Goal: Task Accomplishment & Management: Use online tool/utility

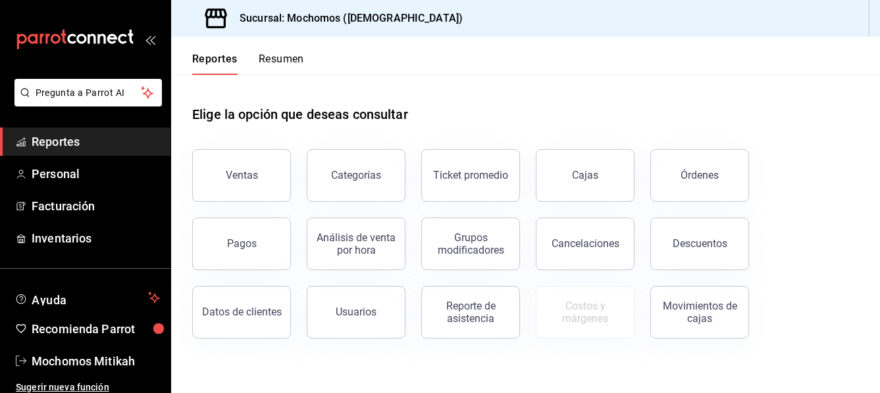
click at [243, 176] on div "Ventas" at bounding box center [242, 175] width 32 height 13
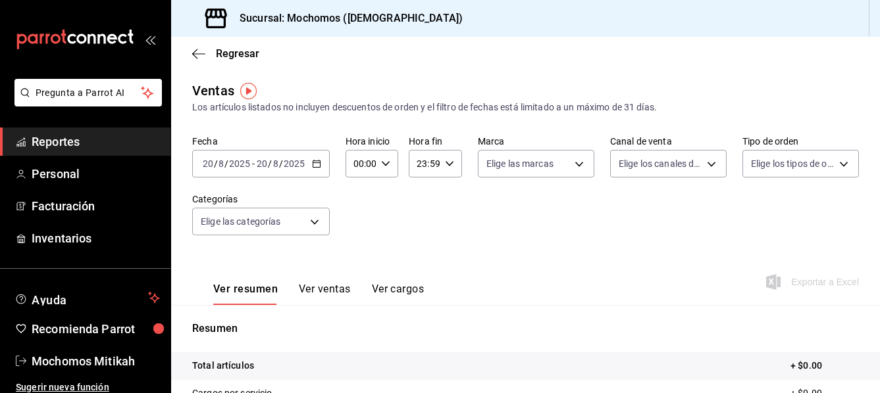
click at [388, 164] on icon "button" at bounding box center [385, 163] width 9 height 9
click at [356, 228] on span "05" at bounding box center [357, 223] width 5 height 11
type input "05:00"
click at [444, 164] on div at bounding box center [440, 196] width 880 height 393
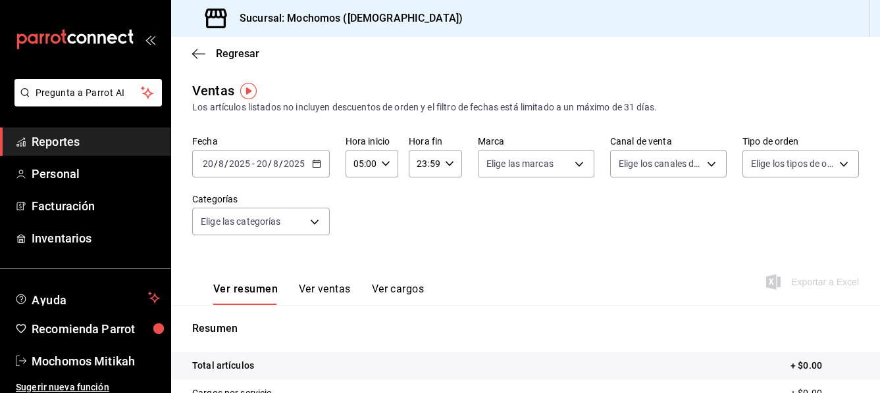
click at [450, 162] on \(Stroke\) "button" at bounding box center [449, 163] width 8 height 5
click at [420, 237] on button "05" at bounding box center [419, 229] width 21 height 26
click at [445, 195] on span "00" at bounding box center [445, 197] width 5 height 11
type input "05:00"
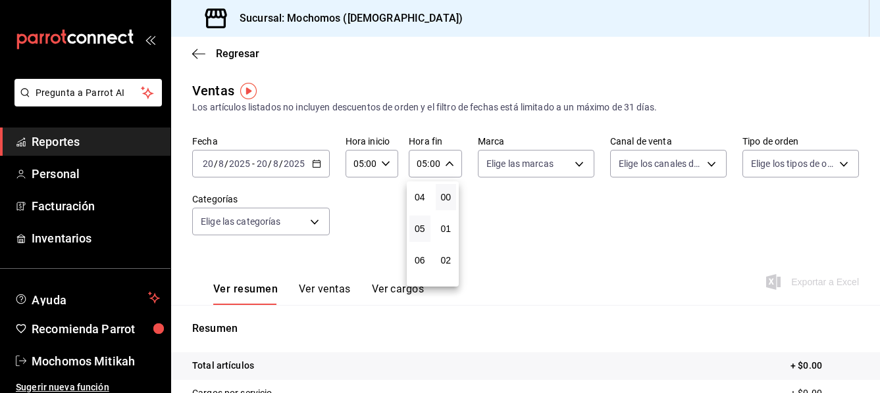
click at [317, 166] on div at bounding box center [440, 196] width 880 height 393
click at [318, 166] on icon "button" at bounding box center [316, 163] width 9 height 9
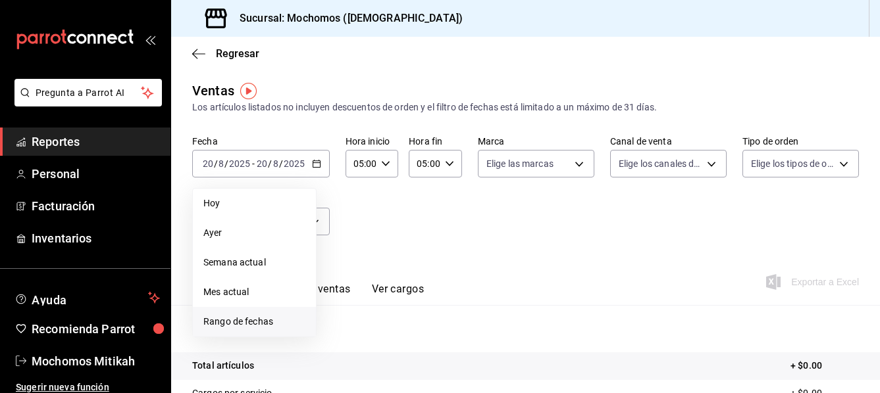
click at [239, 317] on span "Rango de fechas" at bounding box center [254, 322] width 102 height 14
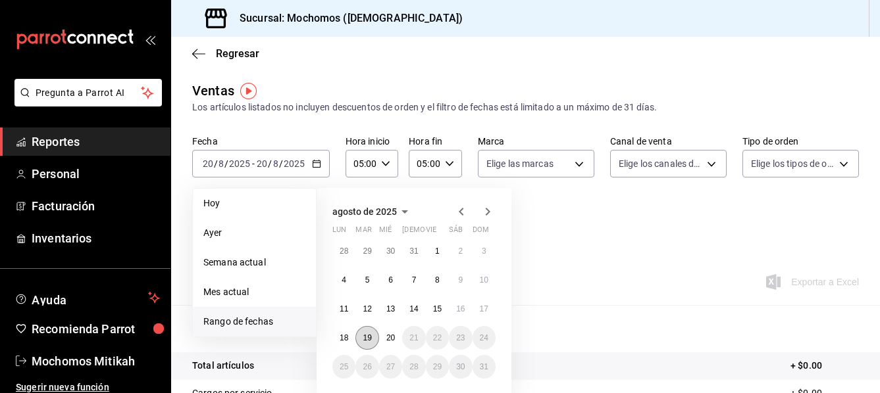
click at [367, 340] on abbr "19" at bounding box center [367, 338] width 9 height 9
click at [382, 337] on button "20" at bounding box center [390, 338] width 23 height 24
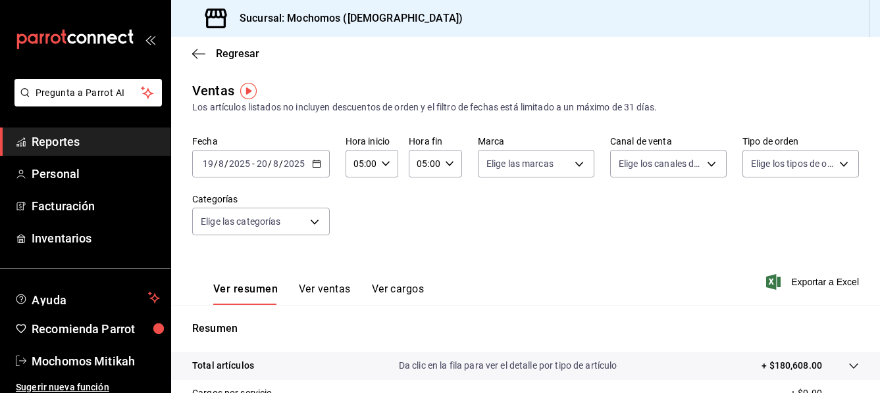
click at [316, 163] on icon "button" at bounding box center [316, 163] width 9 height 9
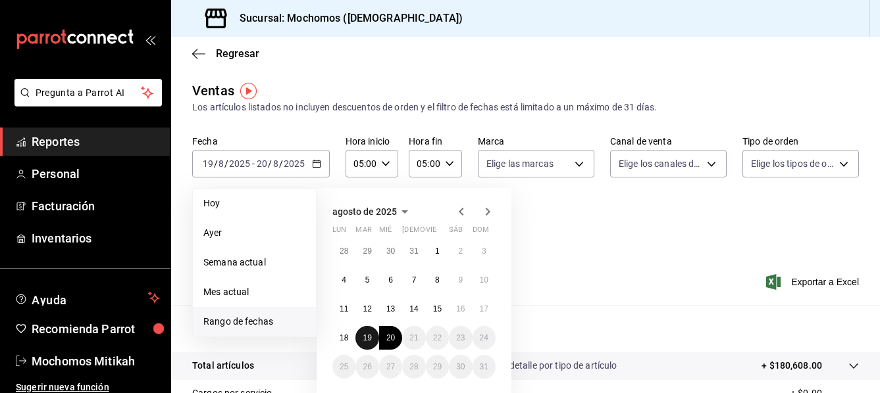
click at [366, 336] on abbr "19" at bounding box center [367, 338] width 9 height 9
click at [388, 344] on button "20" at bounding box center [390, 338] width 23 height 24
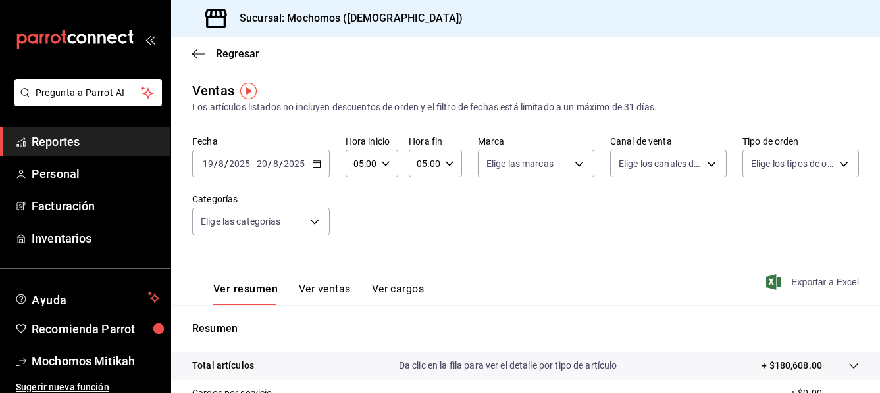
click at [789, 279] on span "Exportar a Excel" at bounding box center [813, 282] width 90 height 16
